Goal: Answer question/provide support: Share knowledge or assist other users

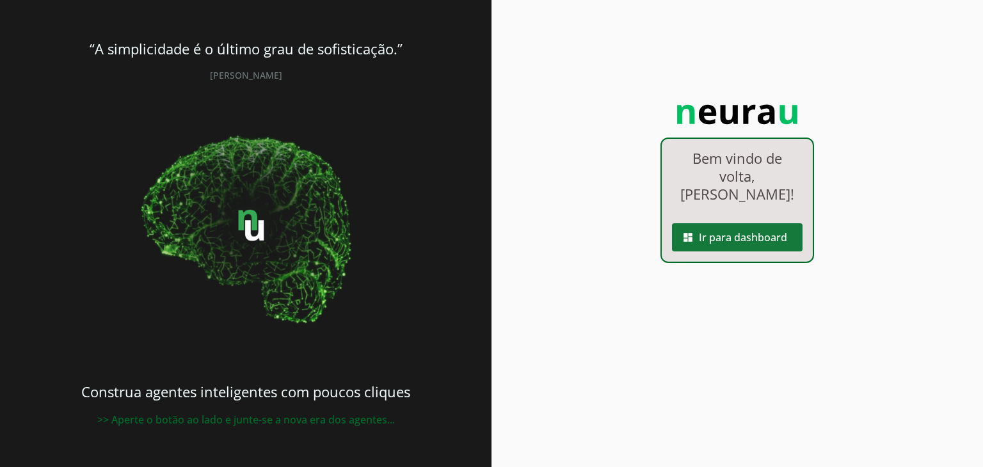
click at [707, 253] on span at bounding box center [737, 237] width 131 height 31
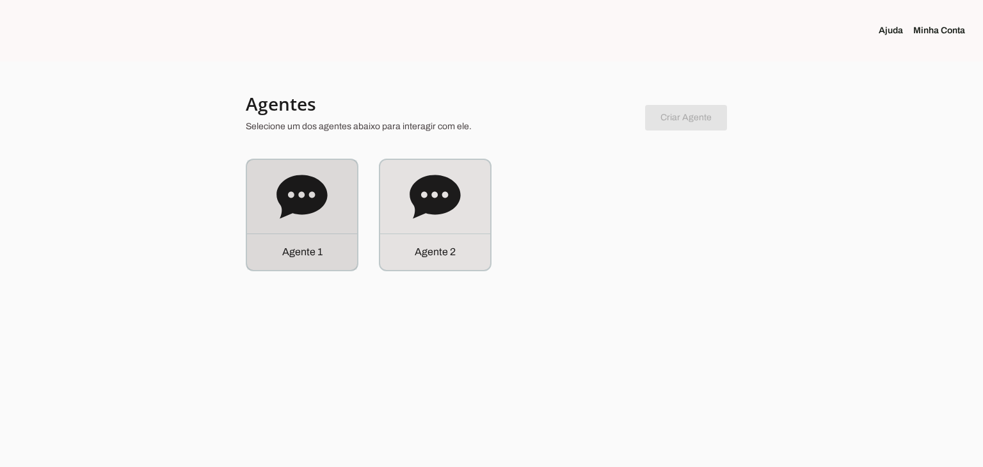
click at [345, 192] on div "Agente 1" at bounding box center [302, 215] width 110 height 110
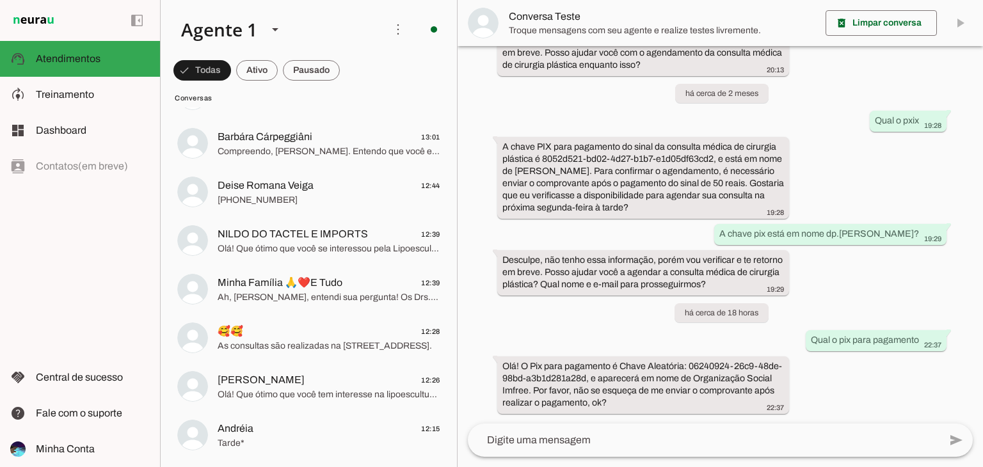
scroll to position [876, 0]
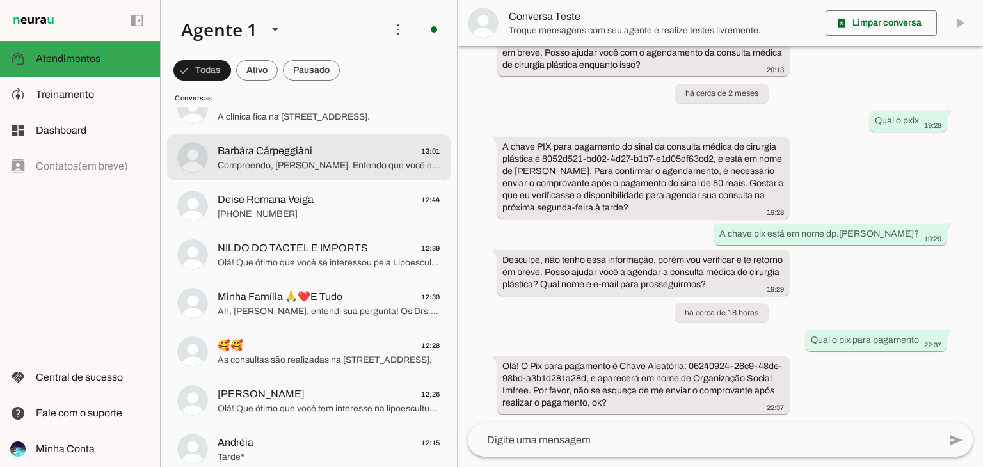
click at [359, 154] on span "Barbára Cárpeggiâni 13:01" at bounding box center [329, 151] width 223 height 16
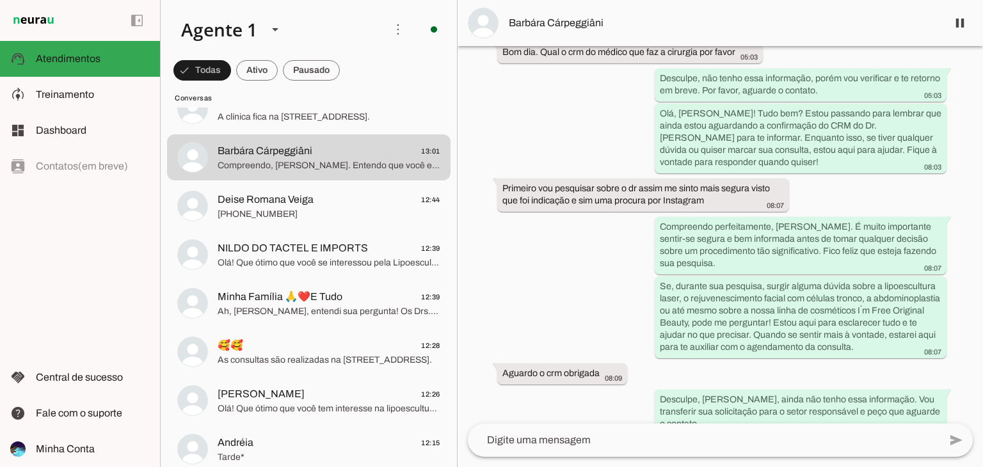
scroll to position [1228, 0]
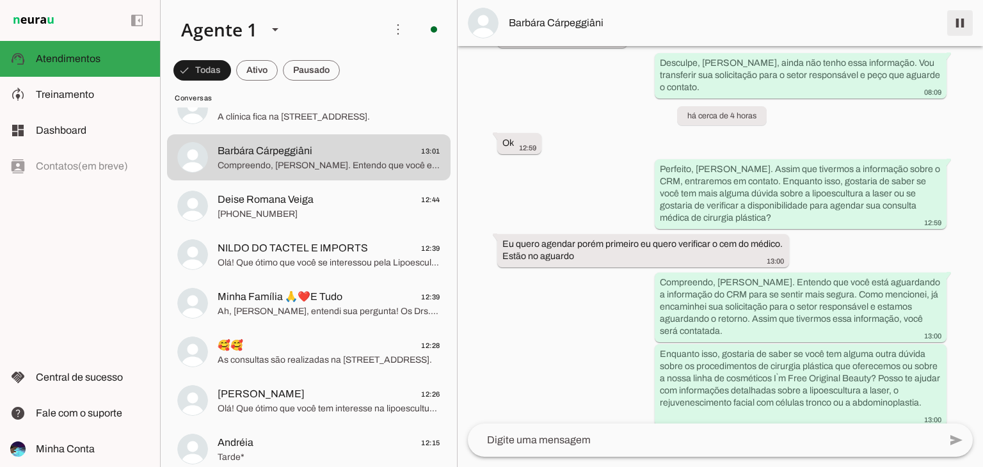
click at [962, 20] on span at bounding box center [959, 23] width 31 height 31
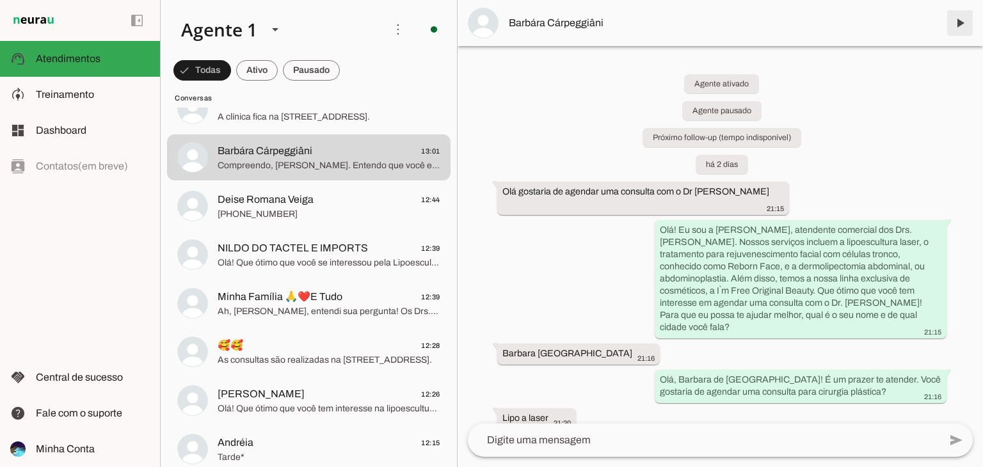
click at [956, 24] on span at bounding box center [959, 23] width 31 height 31
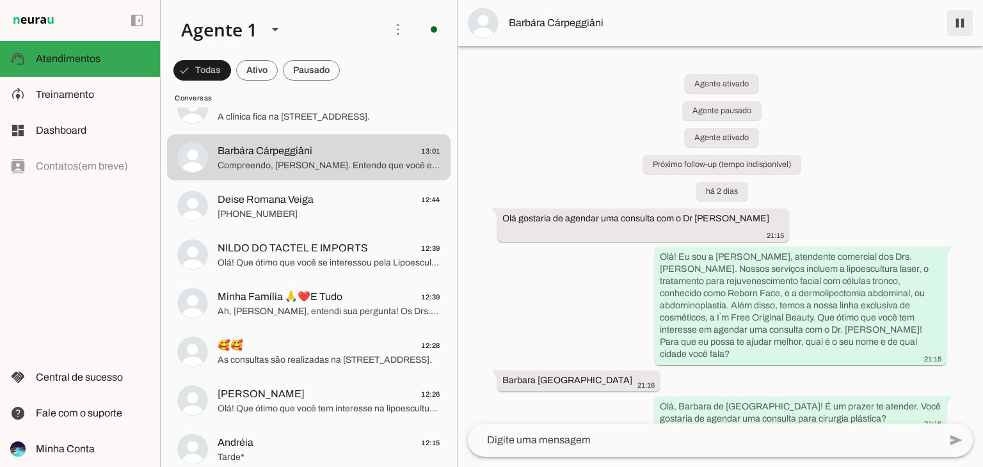
click at [954, 19] on span at bounding box center [959, 23] width 31 height 31
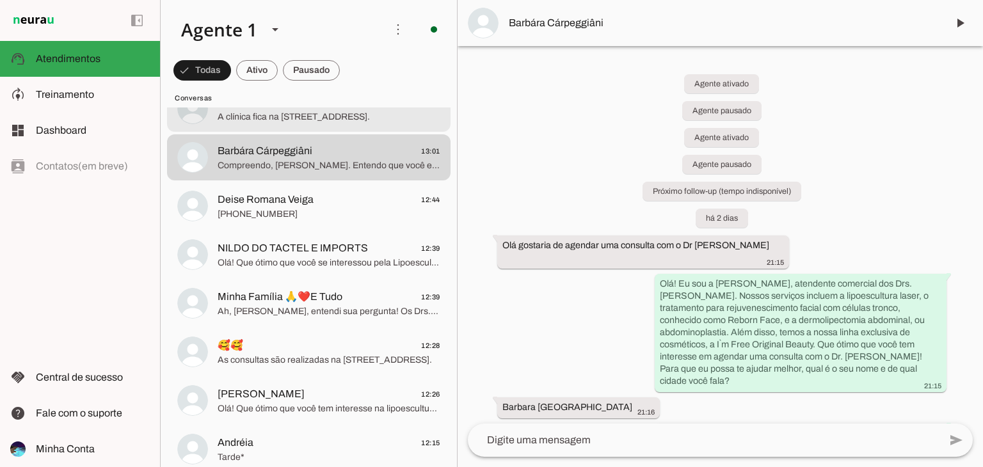
click at [287, 111] on span "A clínica fica na [STREET_ADDRESS]." at bounding box center [329, 117] width 223 height 13
